Goal: Find specific page/section: Find specific page/section

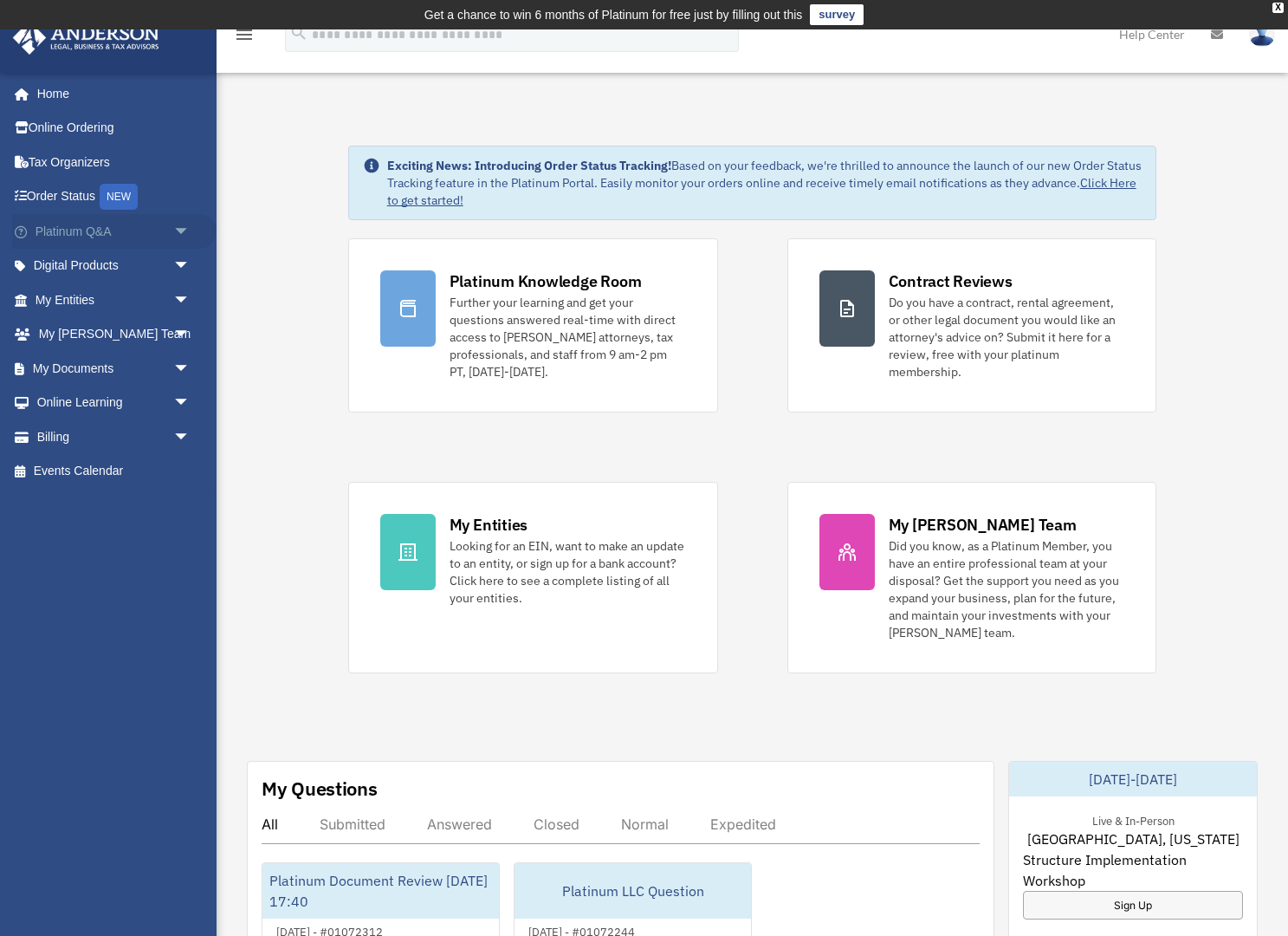
click at [180, 227] on span "arrow_drop_down" at bounding box center [191, 232] width 35 height 36
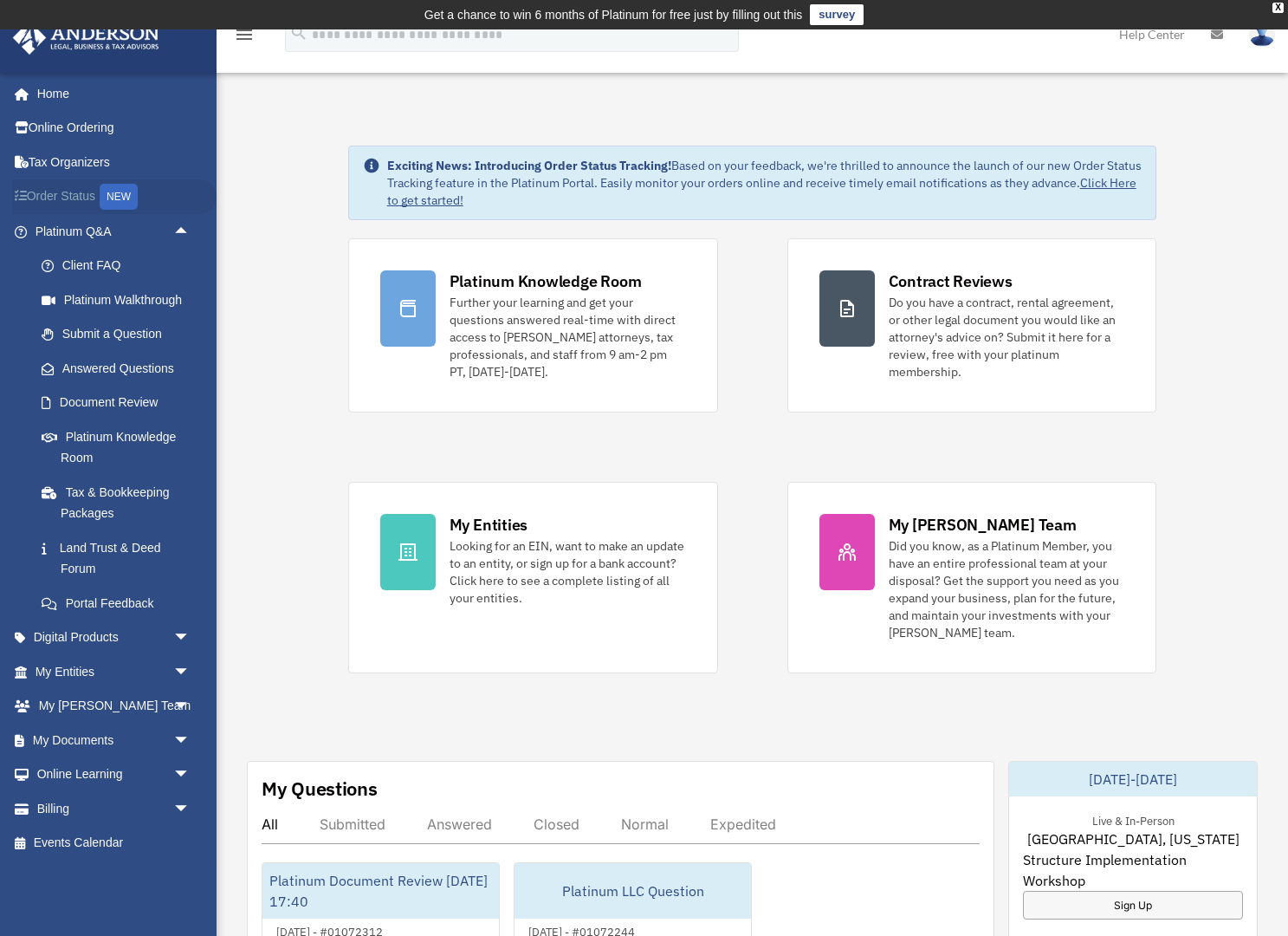
click at [187, 180] on link "Order Status NEW" at bounding box center [114, 198] width 205 height 36
click at [10, 316] on li "Platinum Q&A arrow_drop_up Client FAQ Platinum Walkthrough Submit a Question An…" at bounding box center [108, 417] width 217 height 407
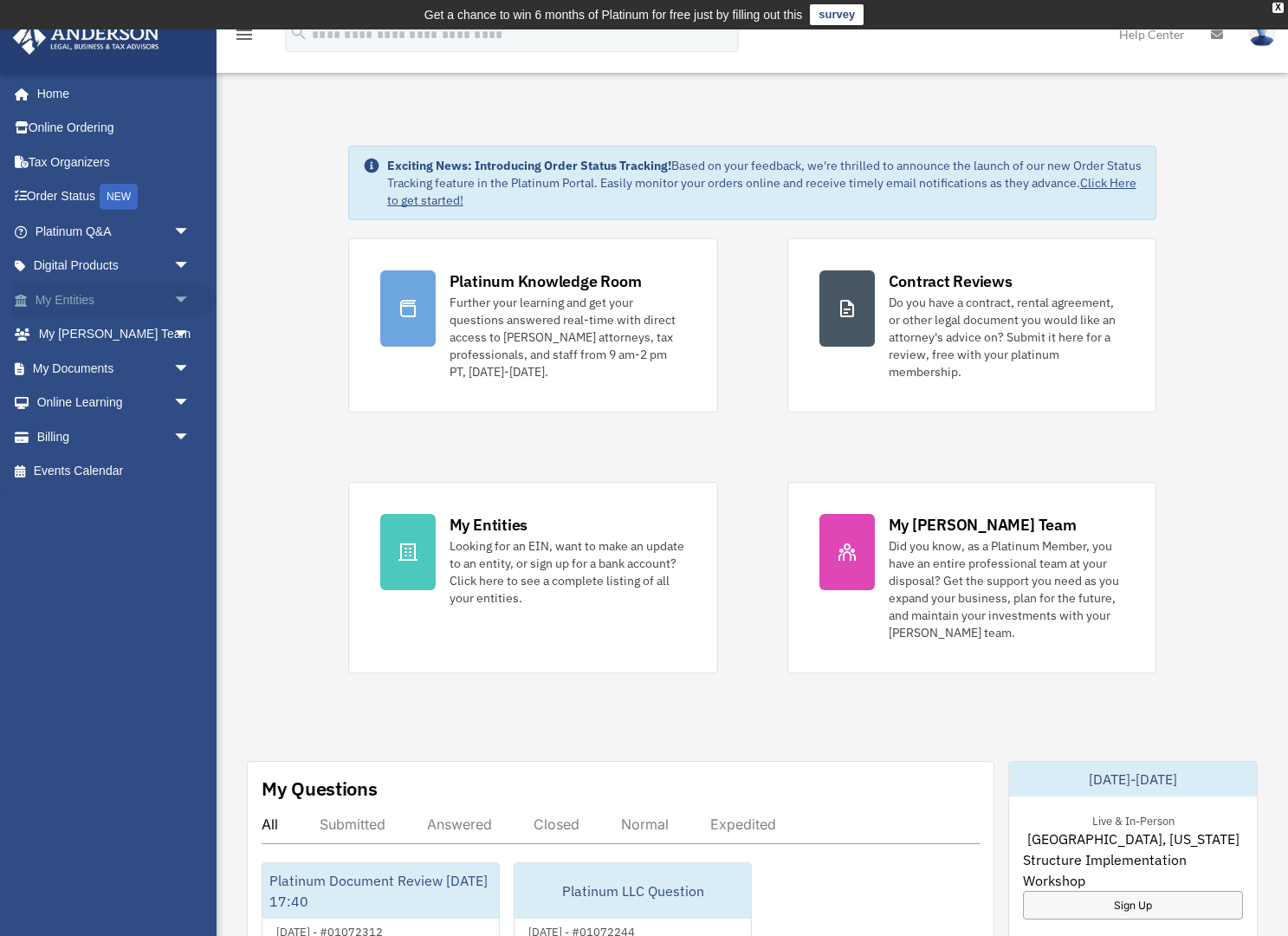
click at [180, 298] on span "arrow_drop_down" at bounding box center [191, 301] width 35 height 36
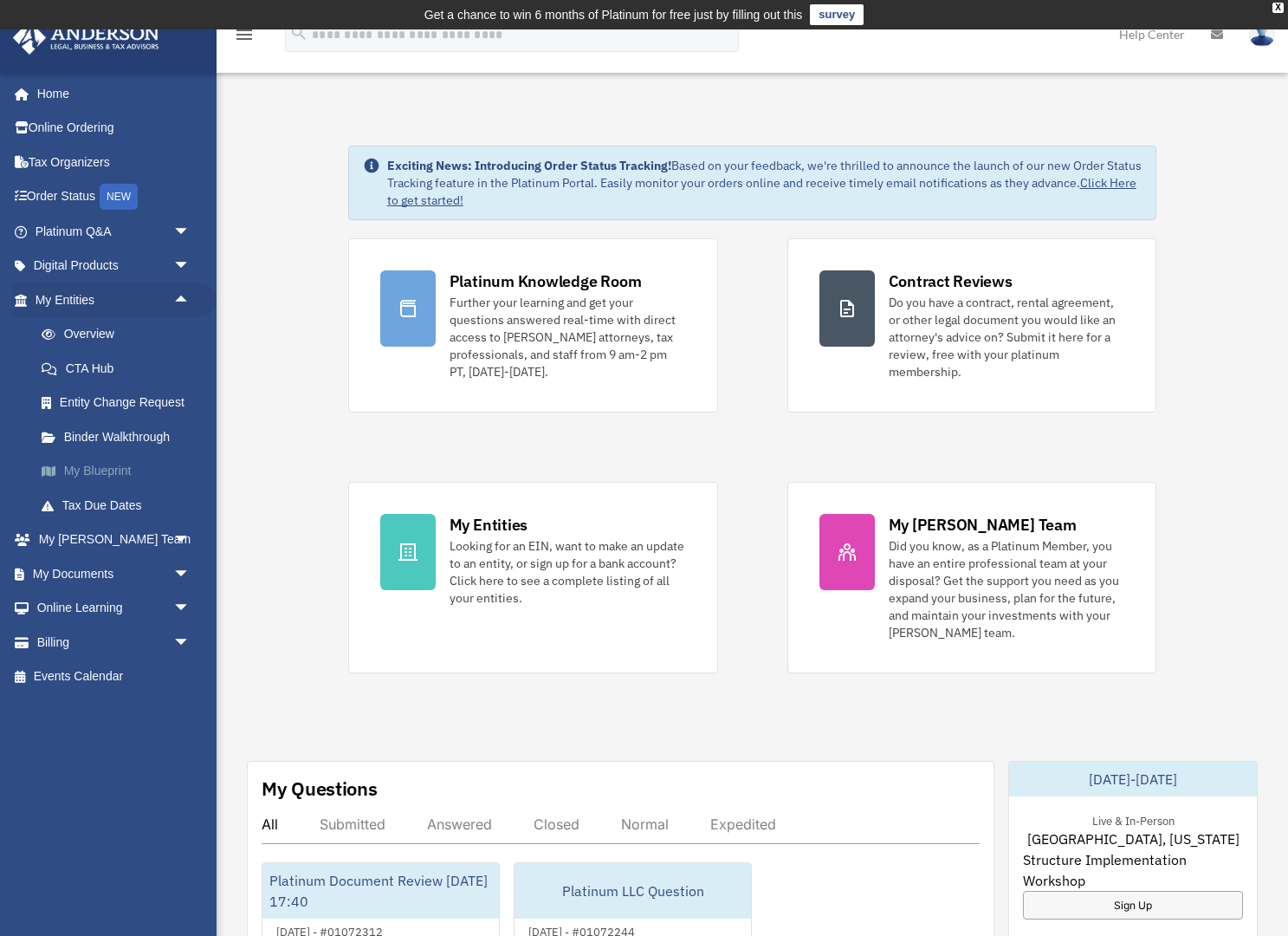
click at [122, 462] on link "My Blueprint" at bounding box center [120, 471] width 193 height 35
